Goal: Task Accomplishment & Management: Use online tool/utility

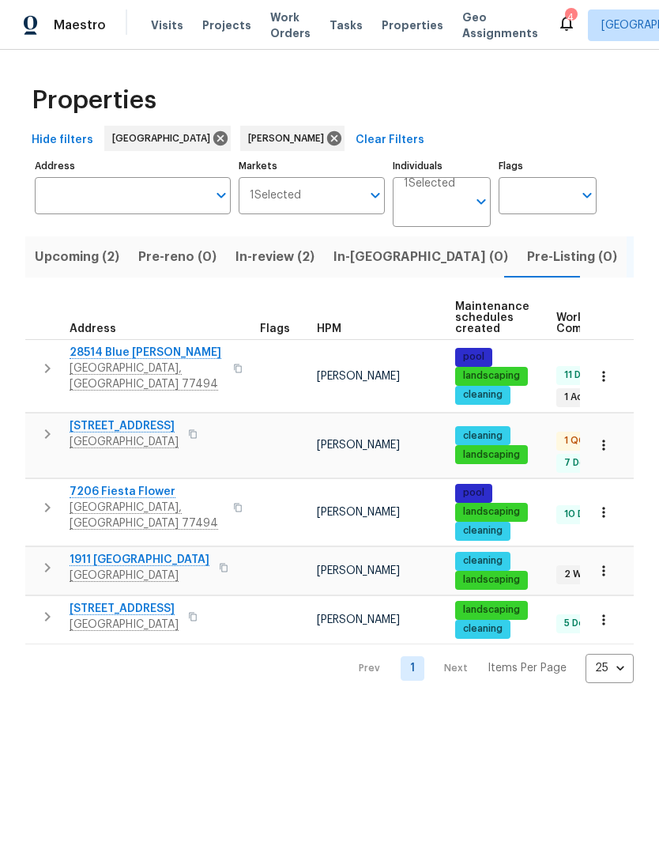
click at [126, 356] on span "28514 Blue [PERSON_NAME]" at bounding box center [147, 353] width 154 height 16
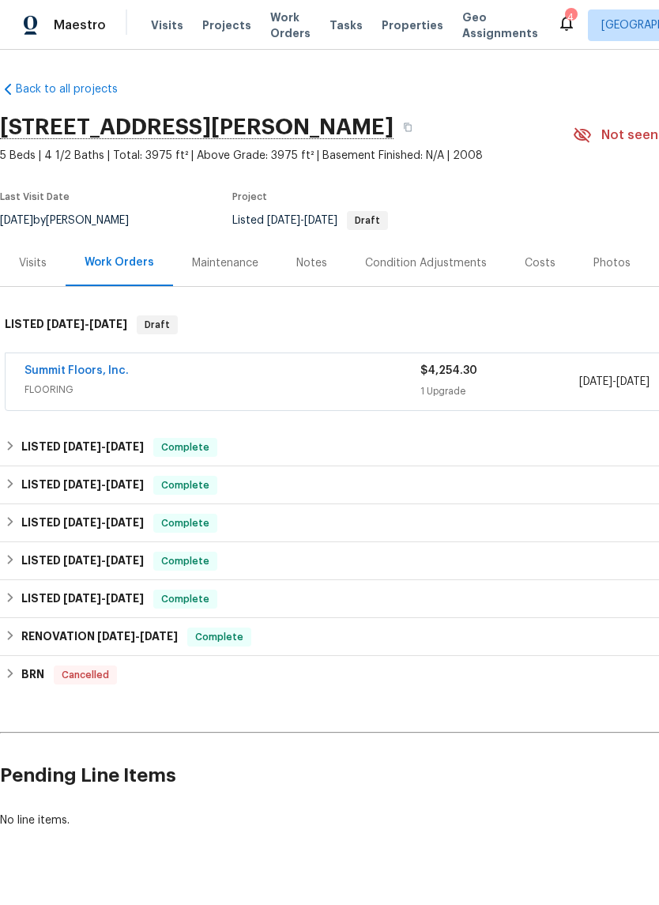
click at [100, 369] on link "Summit Floors, Inc." at bounding box center [77, 370] width 104 height 11
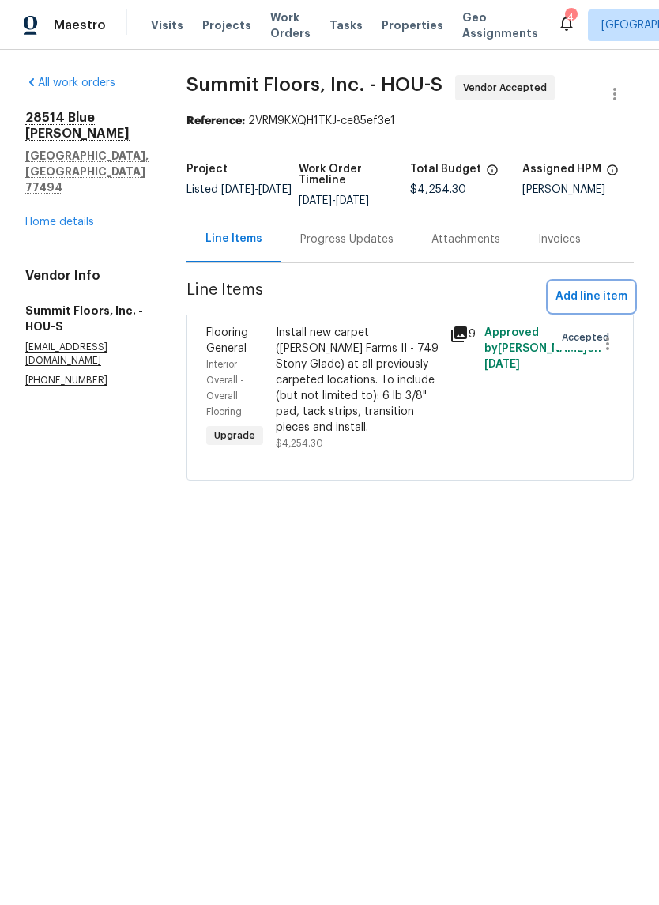
click at [591, 288] on span "Add line item" at bounding box center [592, 297] width 72 height 20
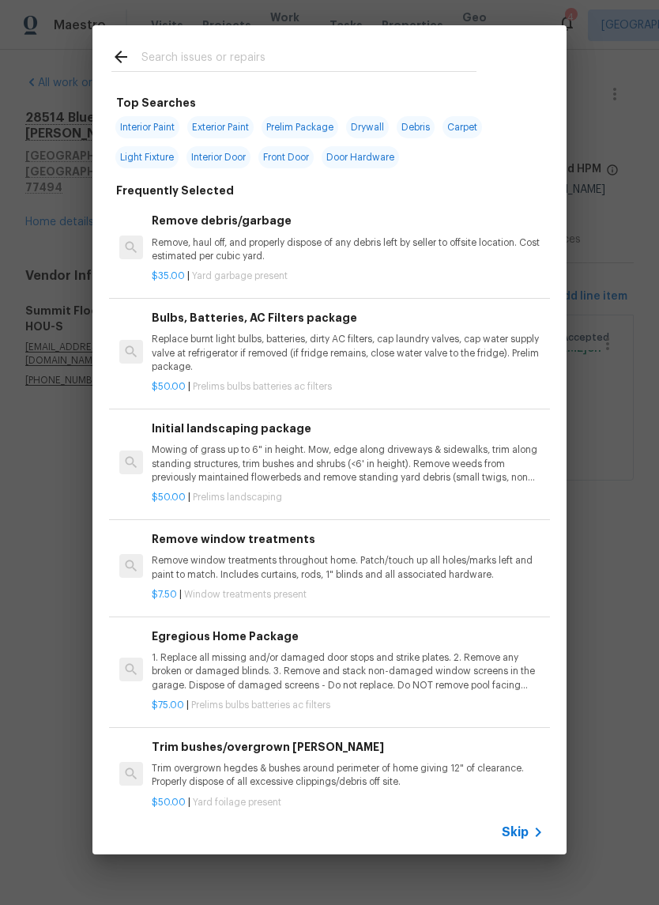
click at [289, 57] on input "text" at bounding box center [309, 59] width 335 height 24
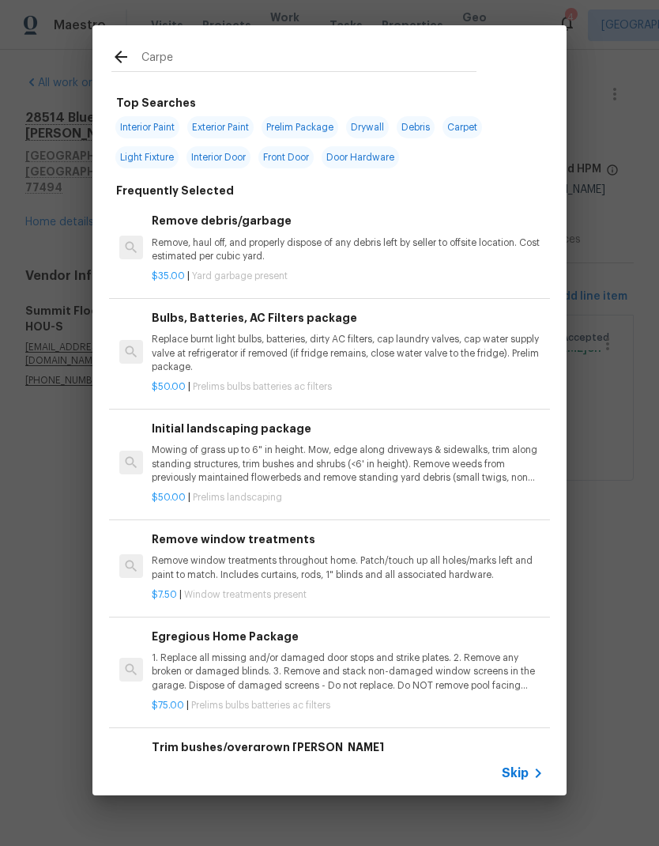
type input "Carpet"
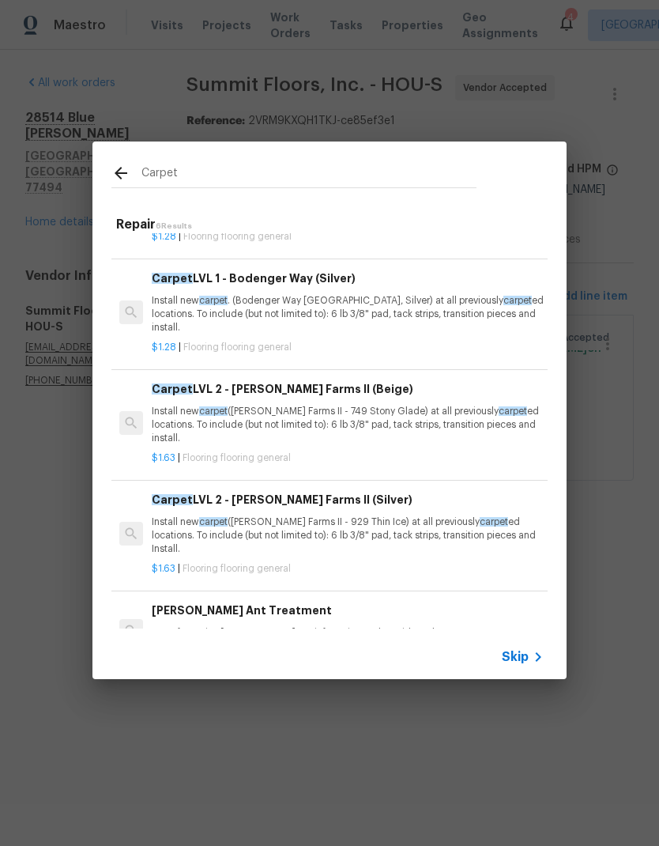
scroll to position [199, 0]
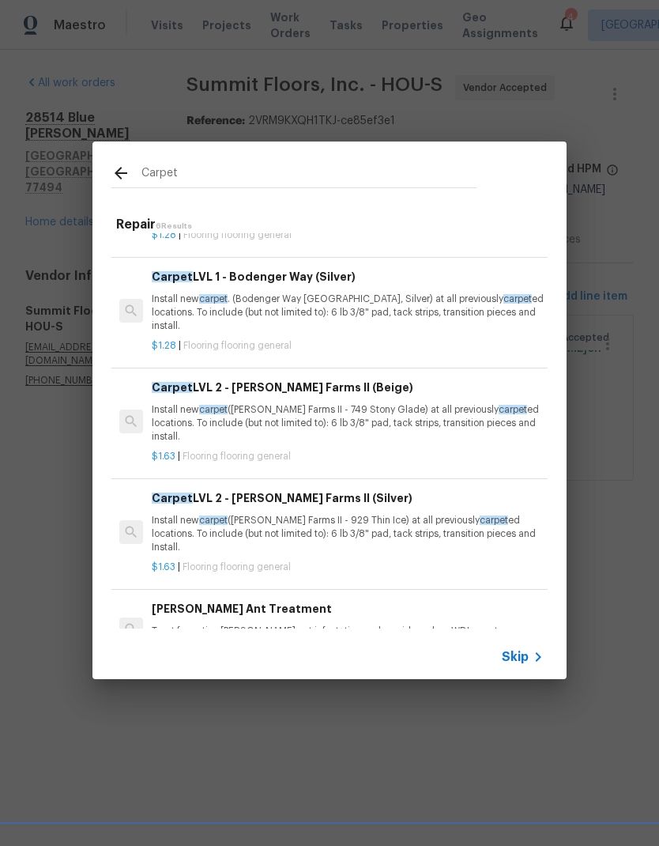
click at [352, 412] on p "Install new carpet ([PERSON_NAME] Farms II - 749 Stony Glade) at all previously…" at bounding box center [348, 423] width 392 height 40
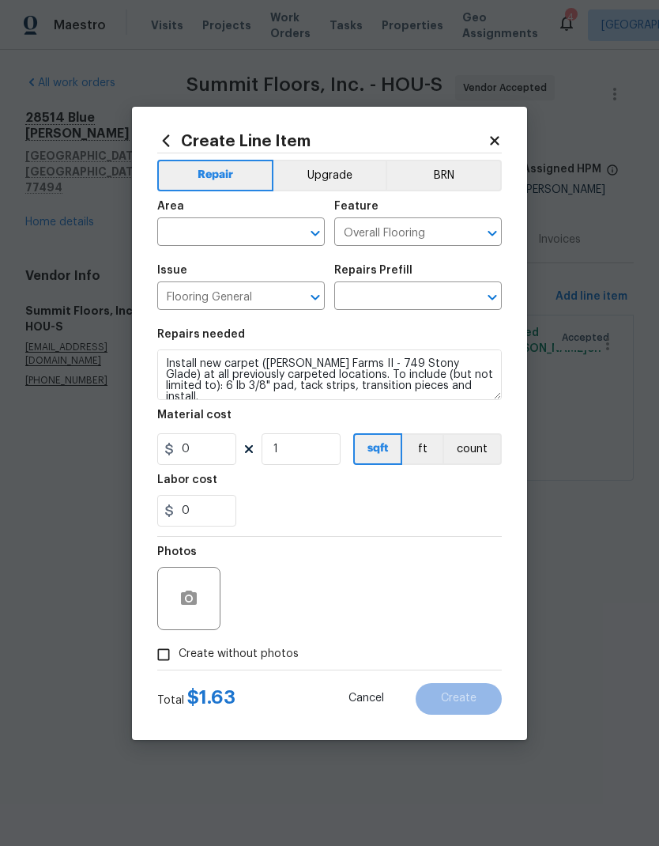
type input "Carpet LVL 2 - [PERSON_NAME] Farms II (Beige) $1.63"
click at [210, 449] on input "1.63" at bounding box center [196, 449] width 79 height 32
click at [210, 448] on input "1.63" at bounding box center [196, 449] width 79 height 32
click at [209, 454] on input "1.63" at bounding box center [196, 449] width 79 height 32
click at [208, 454] on input "1.63" at bounding box center [196, 449] width 79 height 32
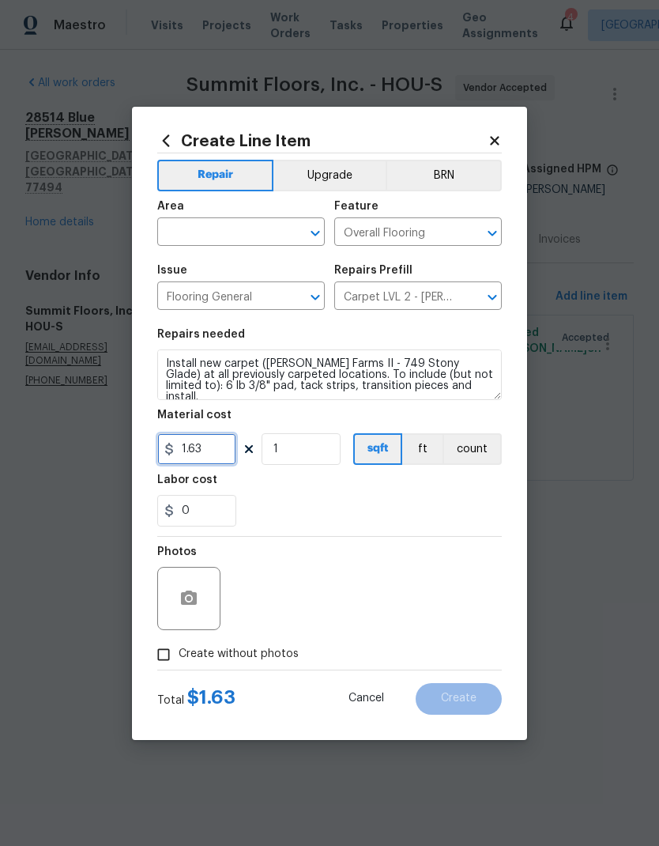
click at [217, 445] on input "1.63" at bounding box center [196, 449] width 79 height 32
type input "458.7"
click at [206, 518] on input "0" at bounding box center [196, 511] width 79 height 32
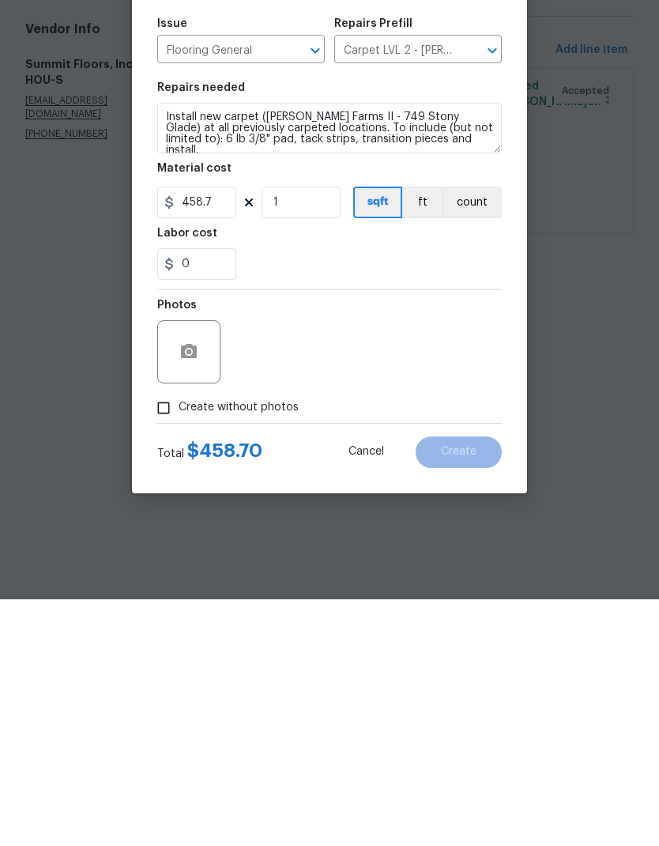
click at [202, 646] on span "Create without photos" at bounding box center [239, 654] width 120 height 17
click at [179, 640] on input "Create without photos" at bounding box center [164, 655] width 30 height 30
checkbox input "true"
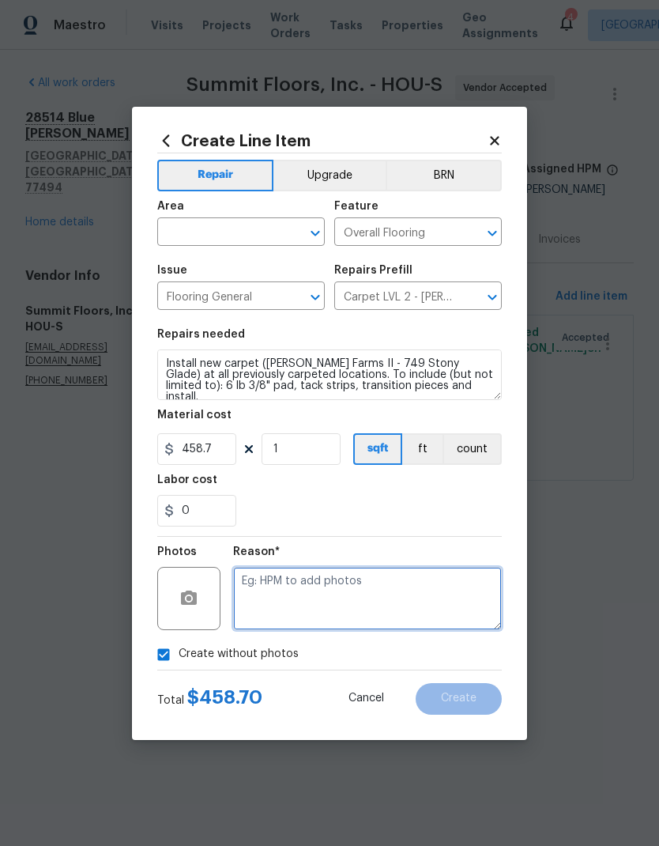
click at [353, 601] on textarea at bounding box center [367, 598] width 269 height 63
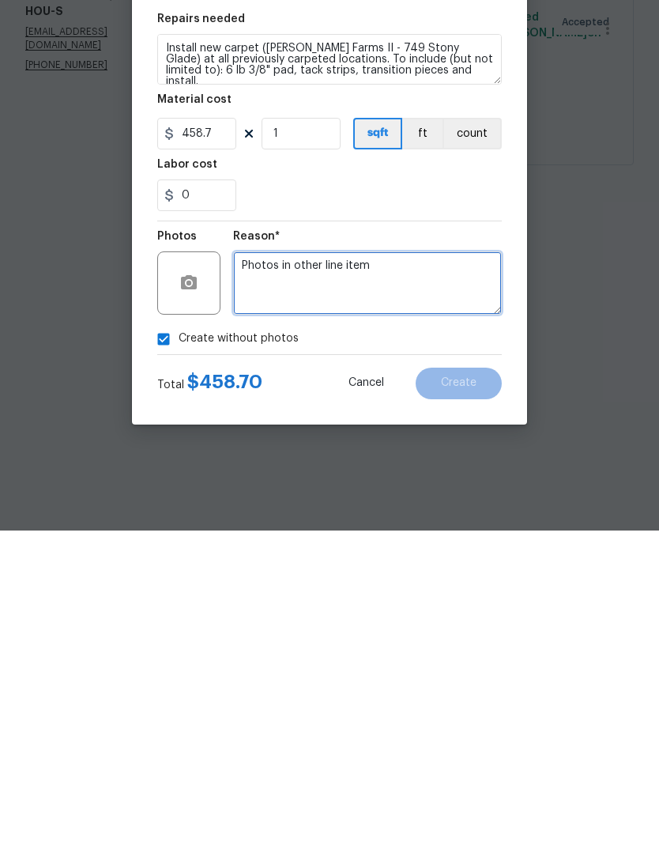
type textarea "Photos in other line item"
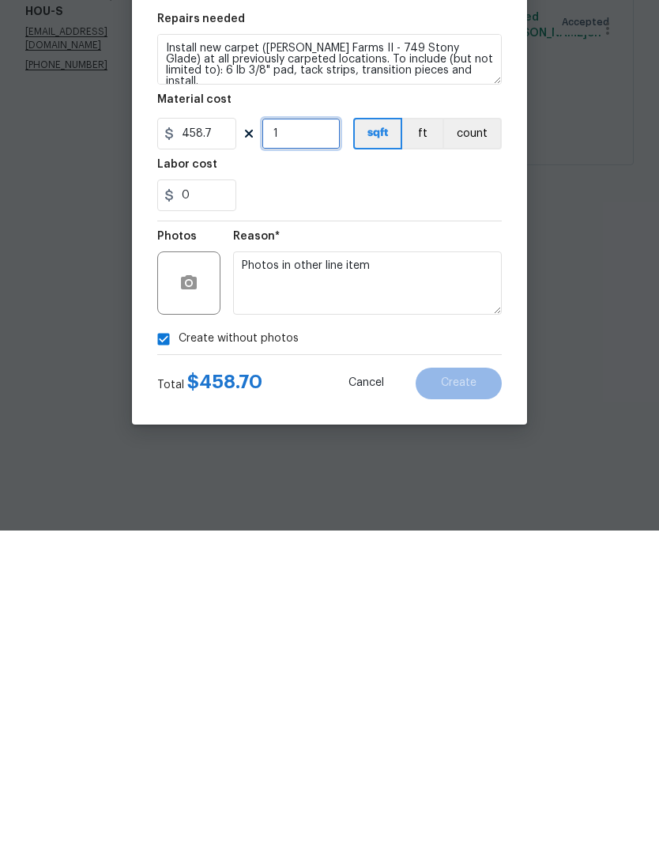
click at [298, 433] on input "1" at bounding box center [301, 449] width 79 height 32
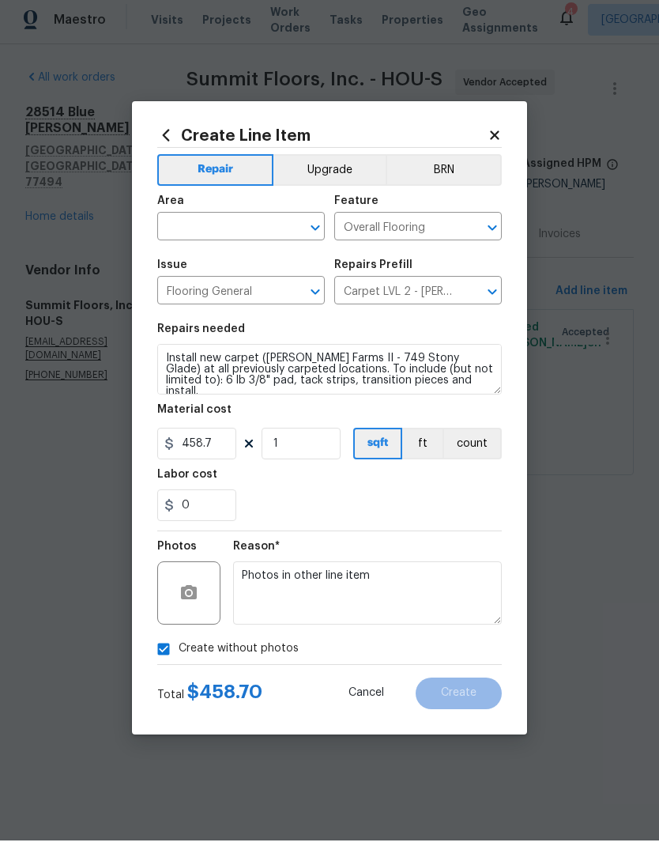
click at [235, 236] on input "text" at bounding box center [218, 233] width 123 height 25
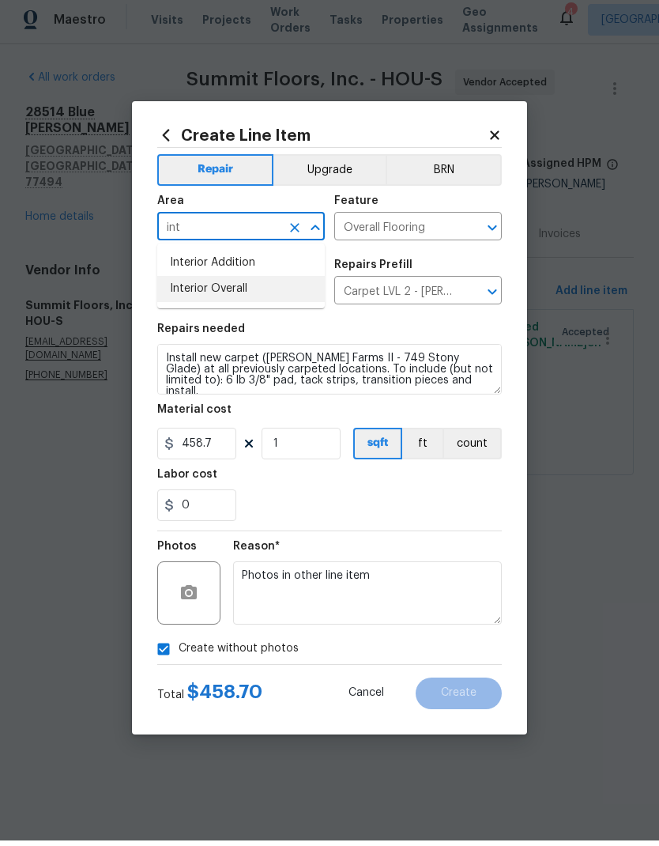
click at [255, 290] on li "Interior Overall" at bounding box center [241, 294] width 168 height 26
type input "Interior Overall"
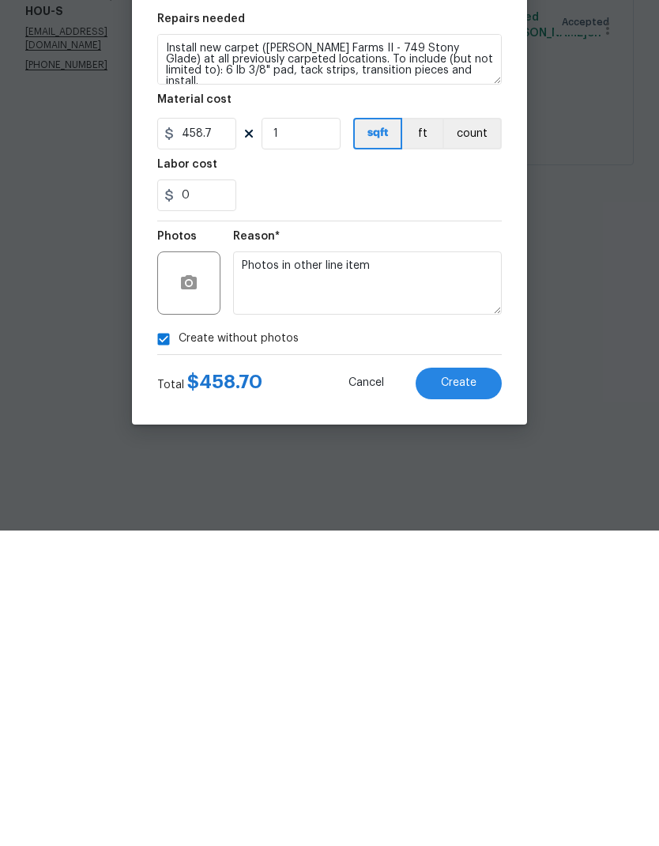
click at [466, 693] on span "Create" at bounding box center [459, 699] width 36 height 12
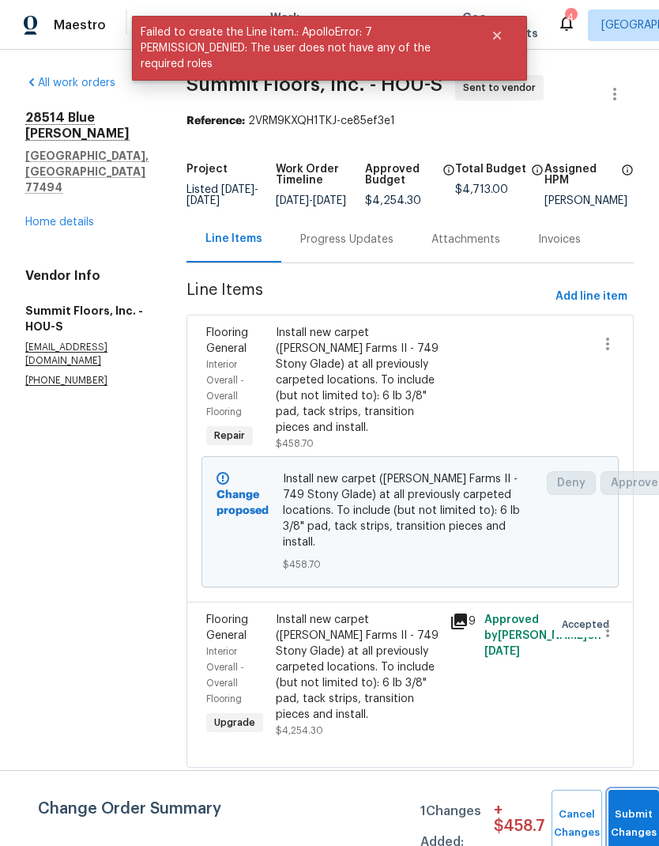
click at [640, 813] on button "Submit Changes" at bounding box center [634, 824] width 51 height 68
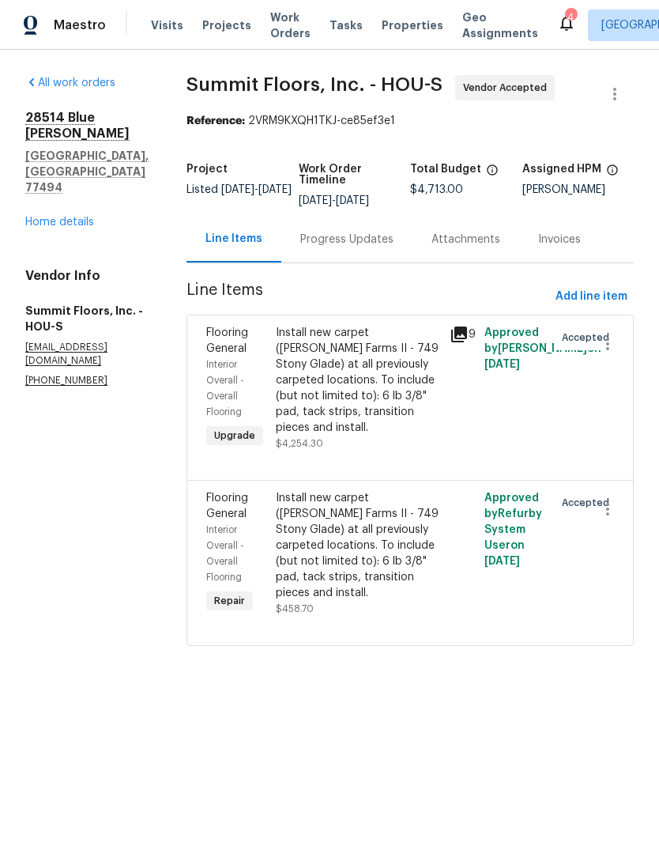
click at [80, 217] on link "Home details" at bounding box center [59, 222] width 69 height 11
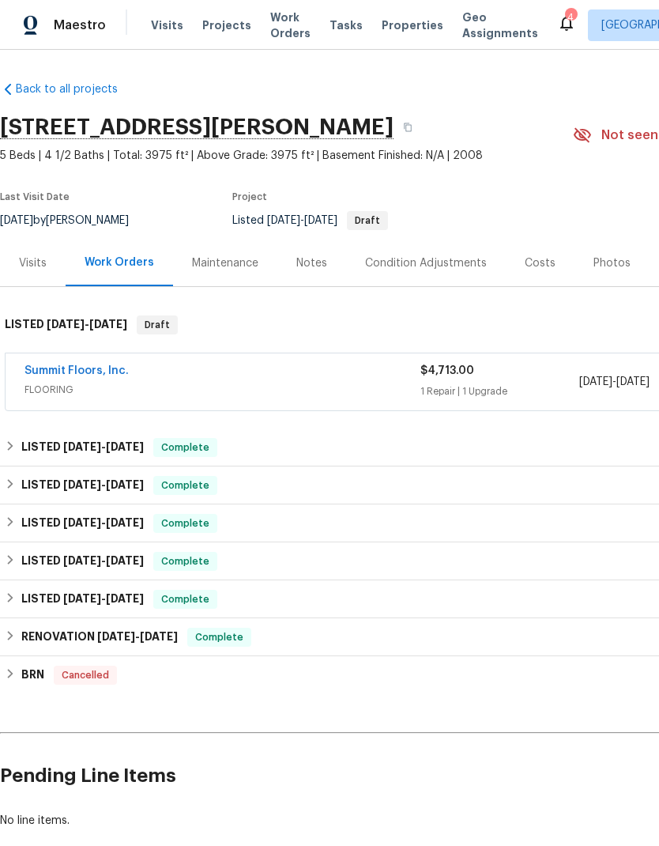
click at [565, 16] on div "4" at bounding box center [570, 17] width 11 height 16
click at [557, 14] on icon at bounding box center [566, 22] width 19 height 19
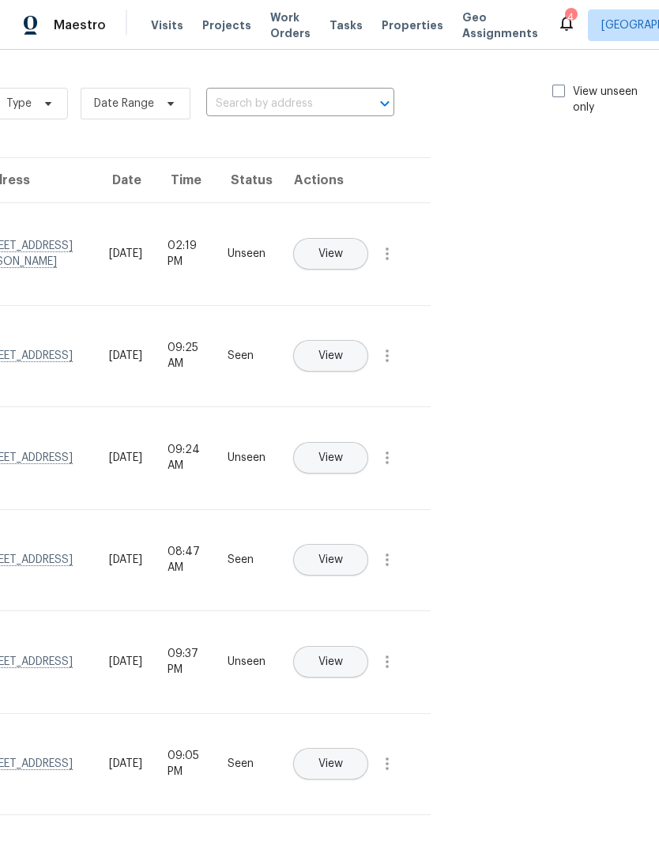
scroll to position [0, 178]
click at [556, 91] on span at bounding box center [559, 91] width 13 height 13
click at [556, 91] on input "View unseen only" at bounding box center [558, 89] width 10 height 10
checkbox input "true"
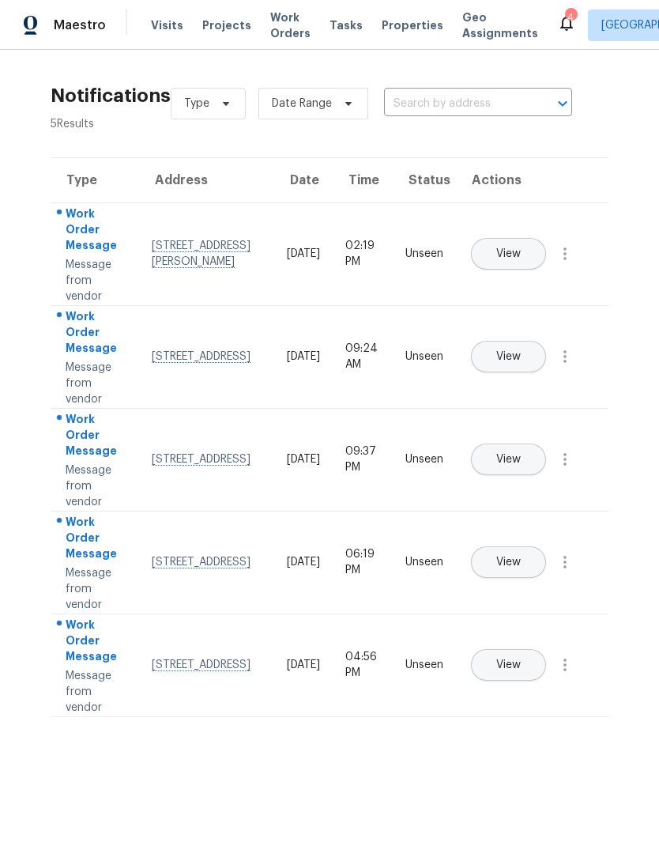
scroll to position [0, 0]
